Goal: Task Accomplishment & Management: Manage account settings

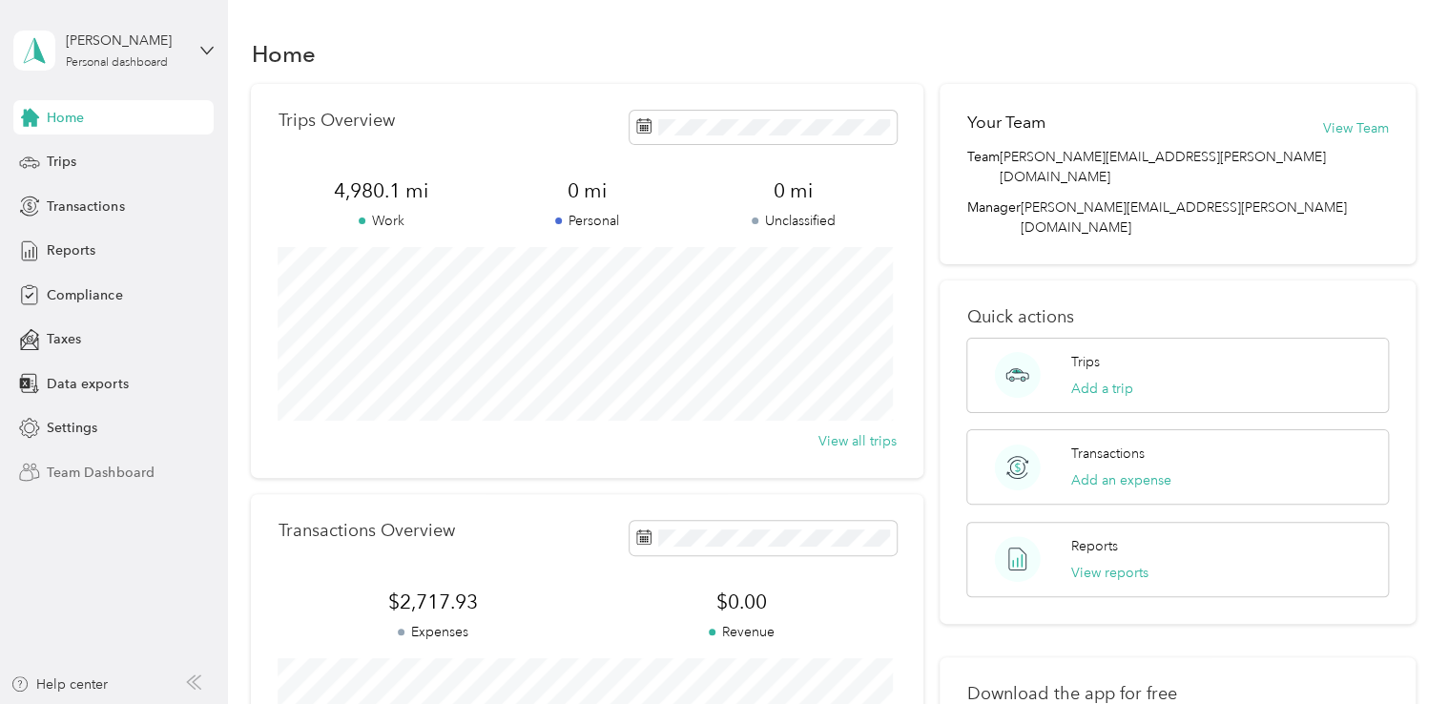
click at [95, 475] on span "Team Dashboard" at bounding box center [100, 473] width 107 height 20
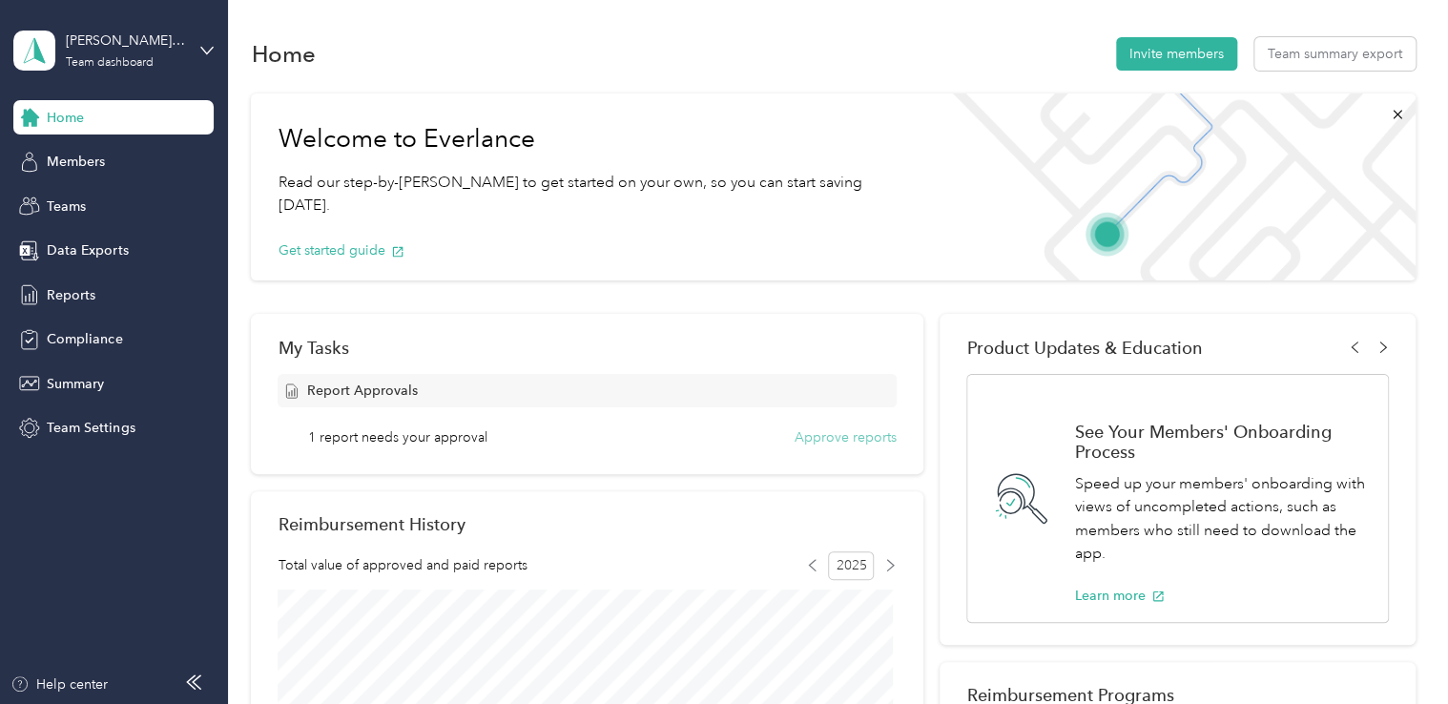
click at [866, 440] on button "Approve reports" at bounding box center [846, 437] width 102 height 20
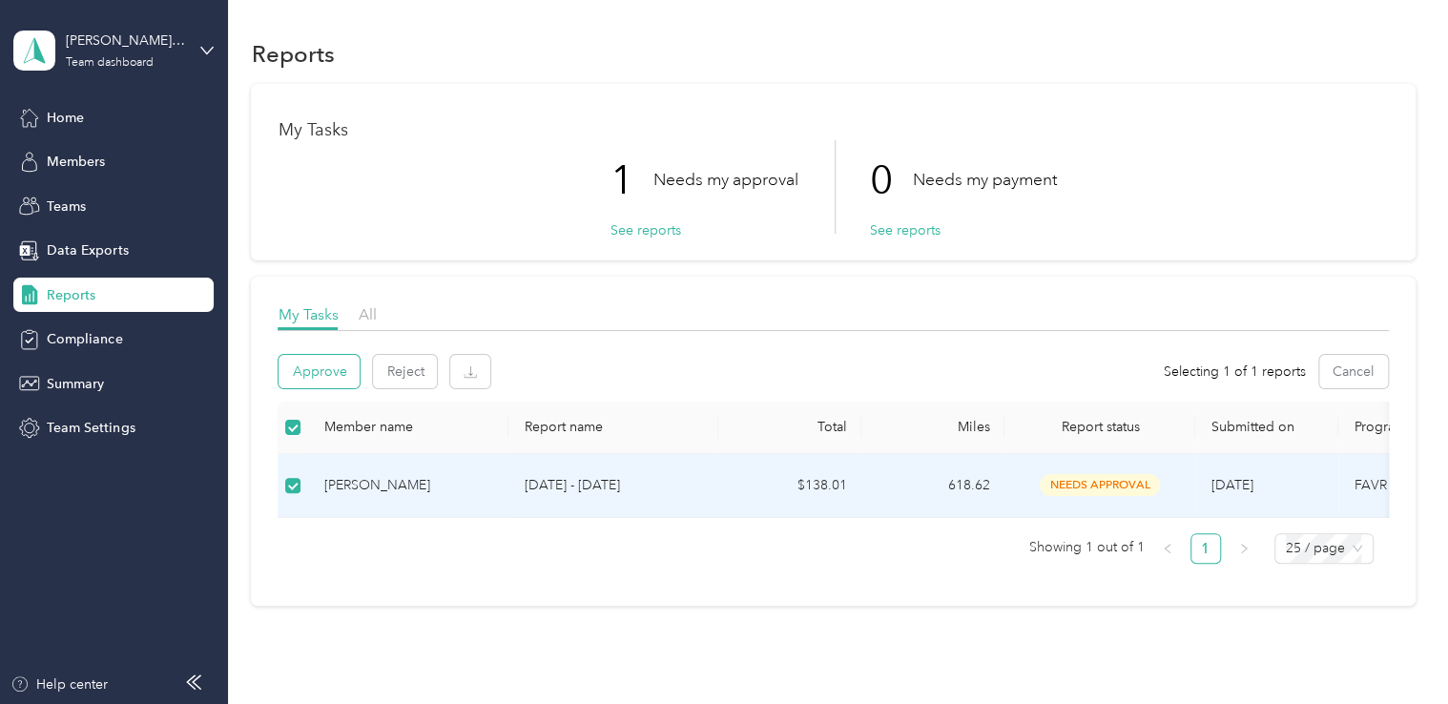
click at [331, 374] on button "Approve" at bounding box center [319, 371] width 81 height 33
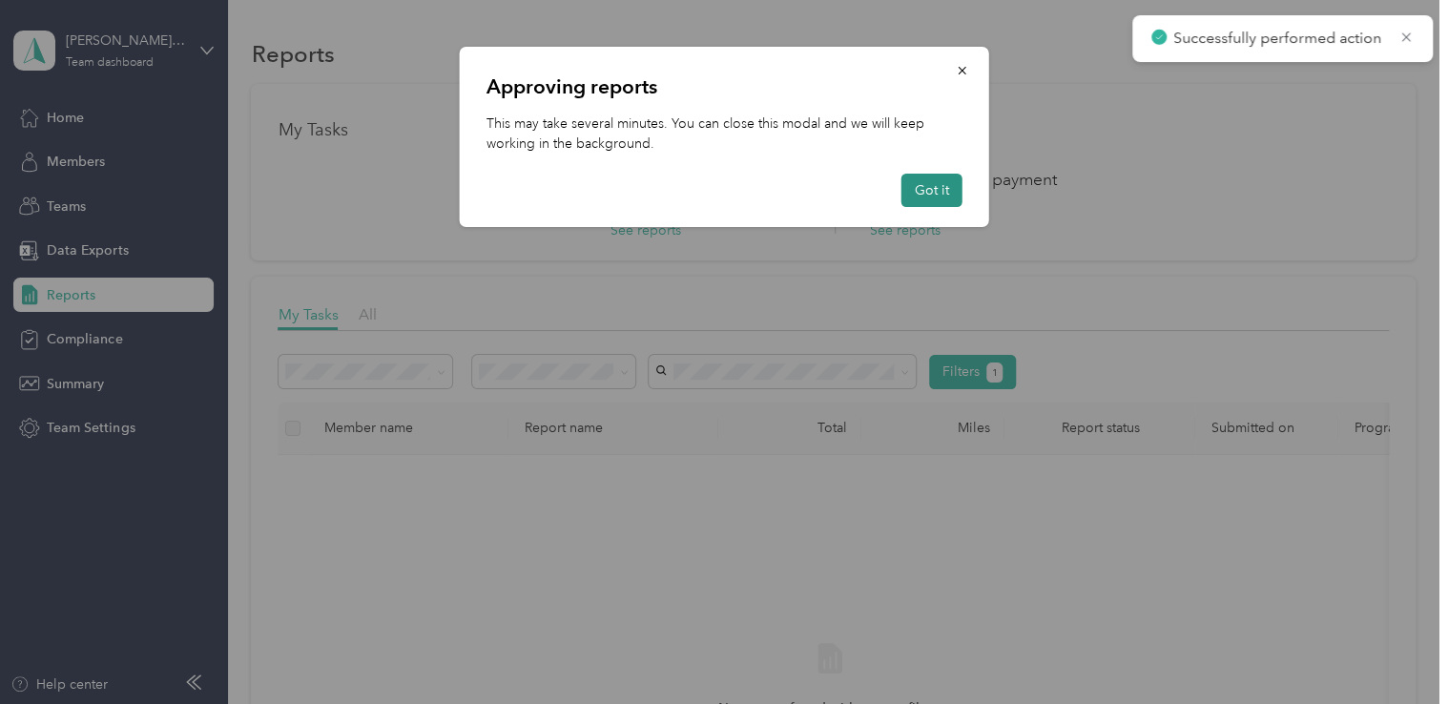
click at [943, 181] on button "Got it" at bounding box center [931, 190] width 61 height 33
